Goal: Information Seeking & Learning: Learn about a topic

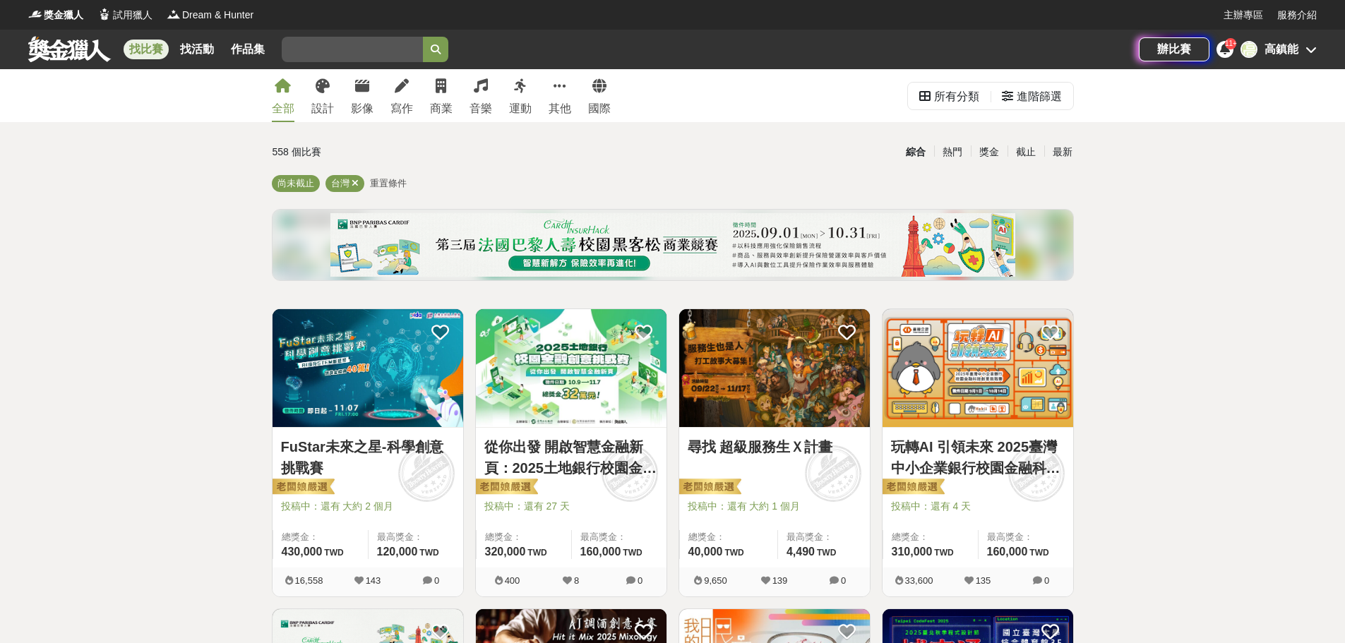
click at [1060, 155] on div "最新" at bounding box center [1062, 152] width 37 height 25
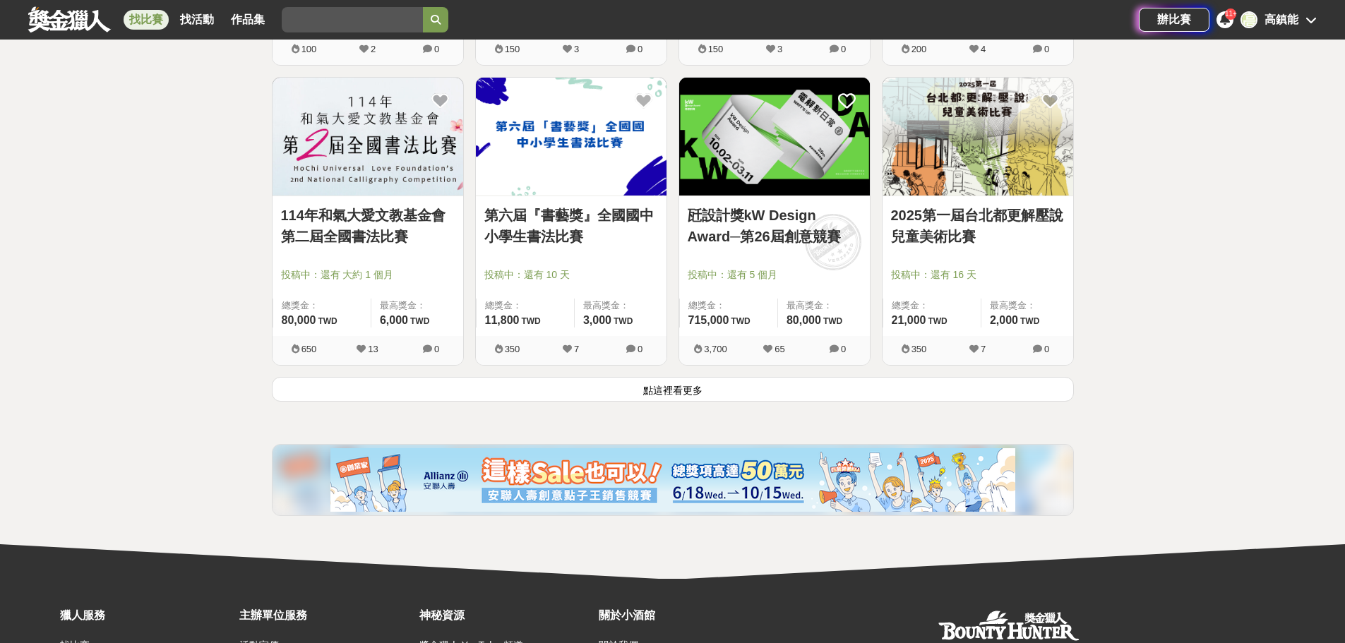
scroll to position [1864, 0]
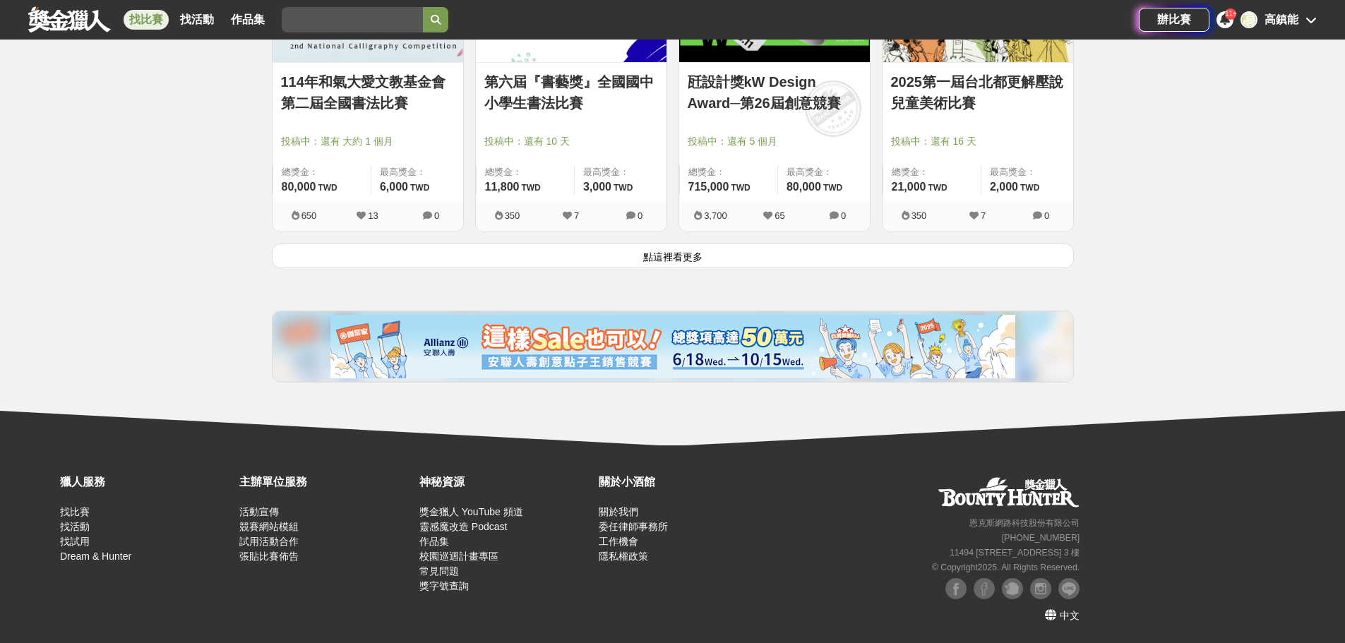
click at [671, 255] on button "點這裡看更多" at bounding box center [673, 256] width 802 height 25
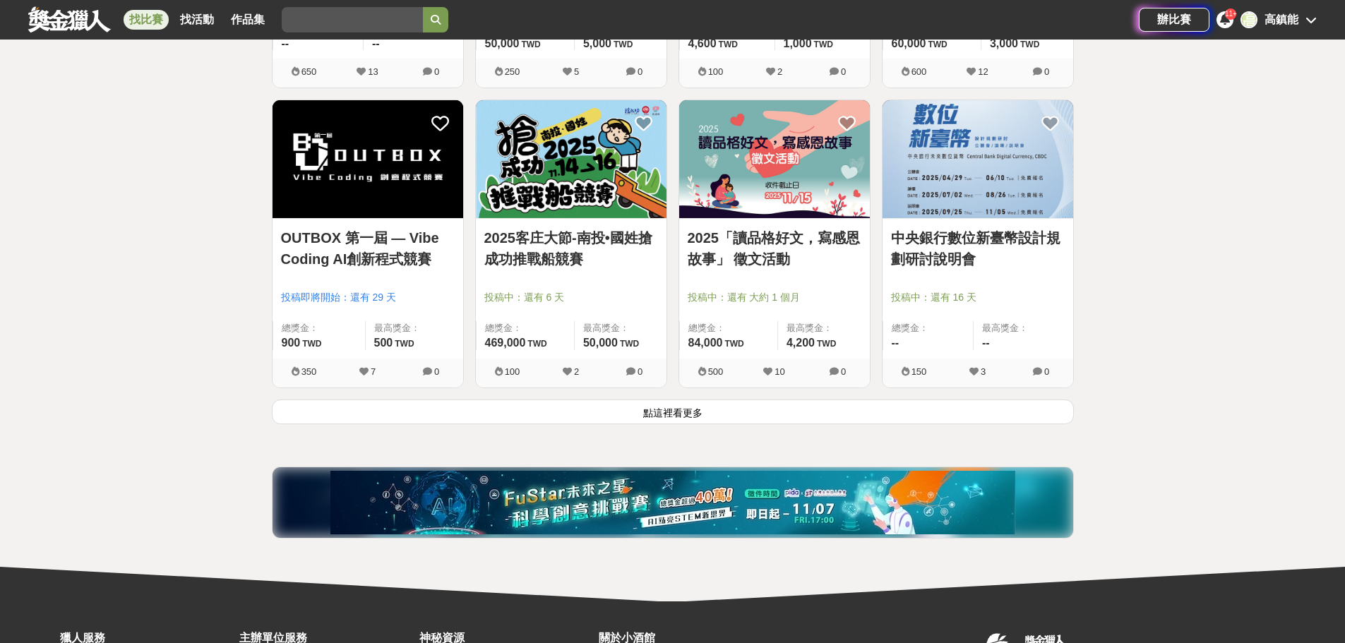
scroll to position [3629, 0]
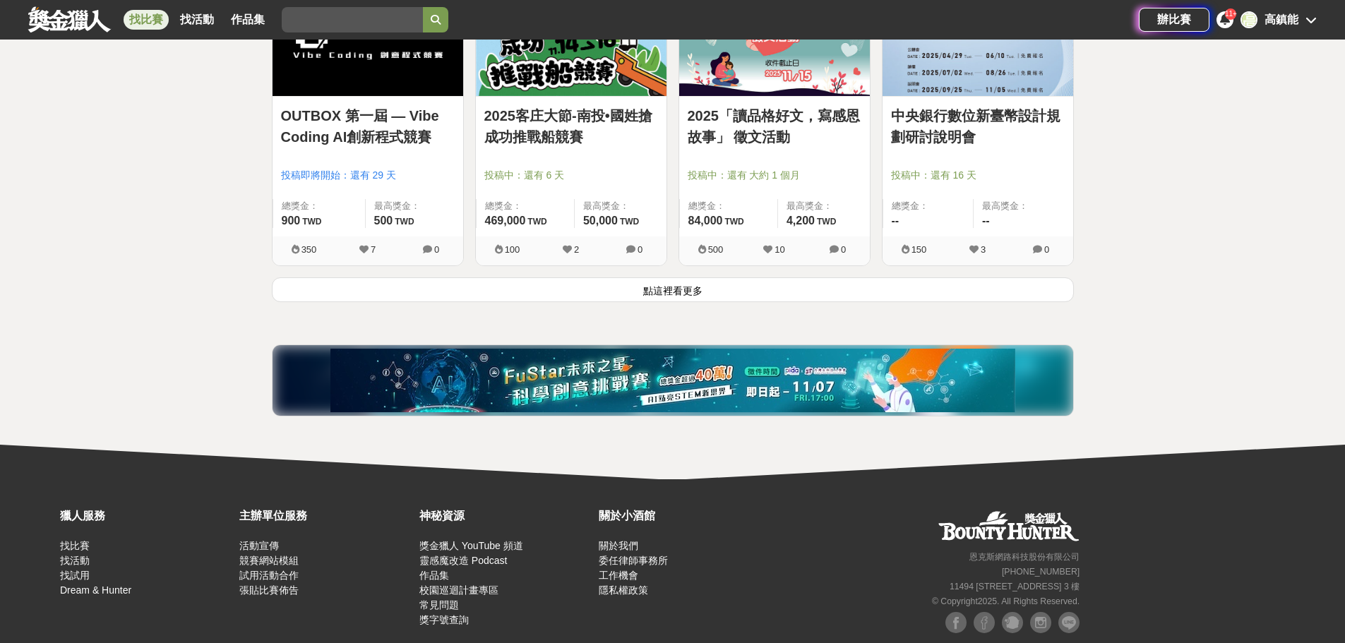
click at [688, 294] on button "點這裡看更多" at bounding box center [673, 289] width 802 height 25
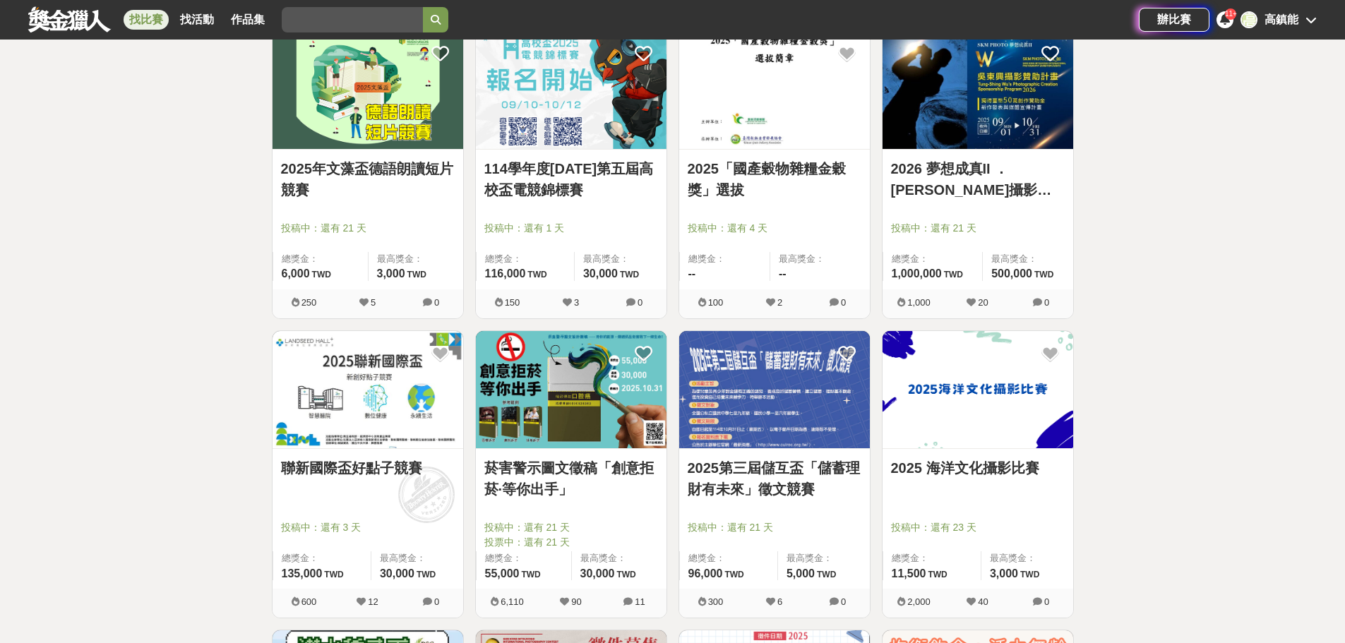
scroll to position [4476, 0]
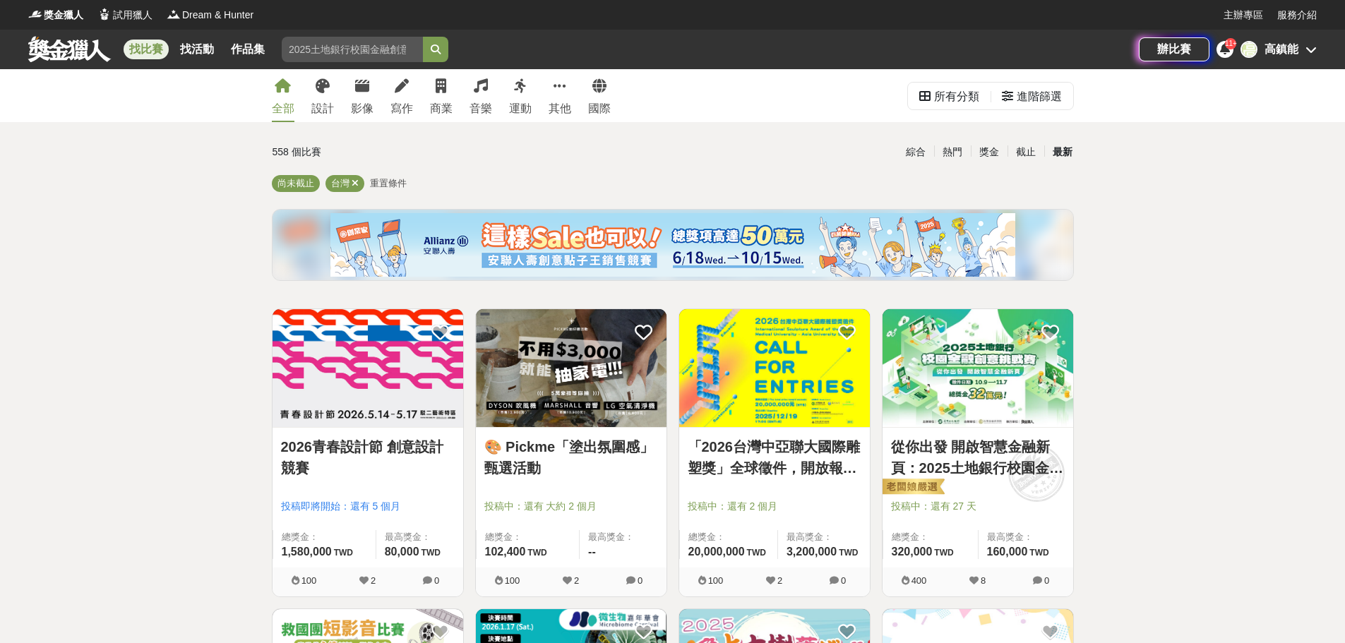
click at [1060, 148] on div "最新" at bounding box center [1062, 152] width 37 height 25
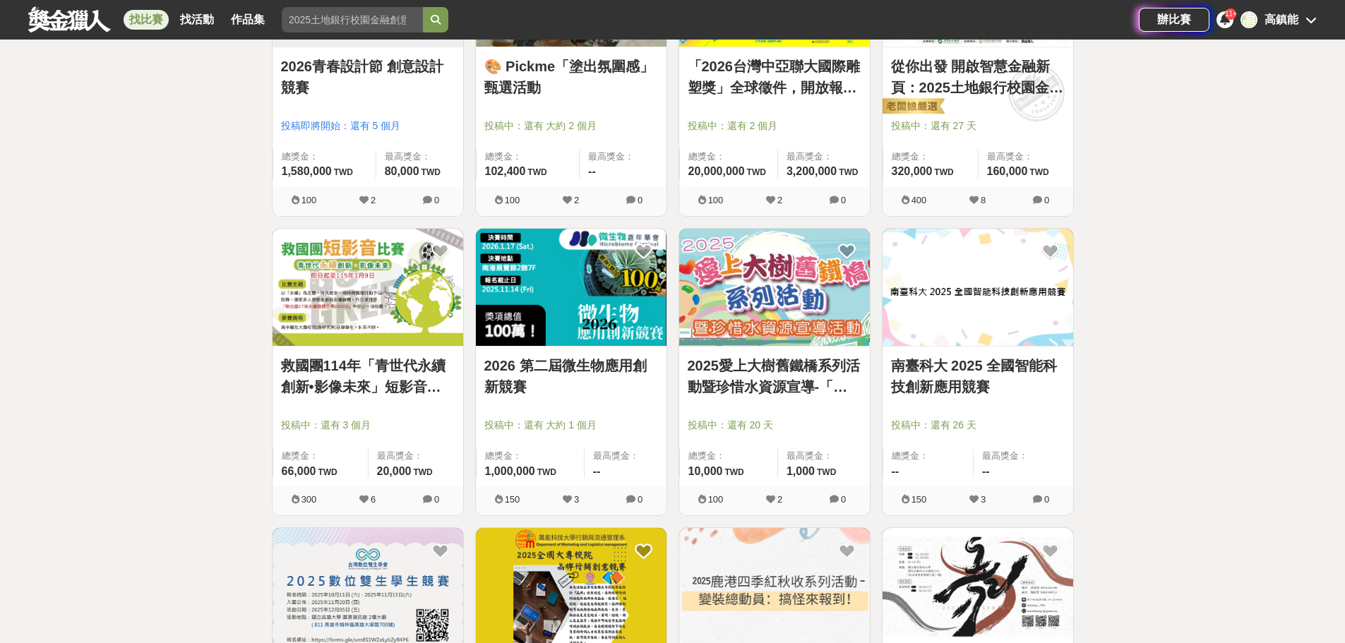
scroll to position [635, 0]
